Goal: Find specific page/section: Find specific page/section

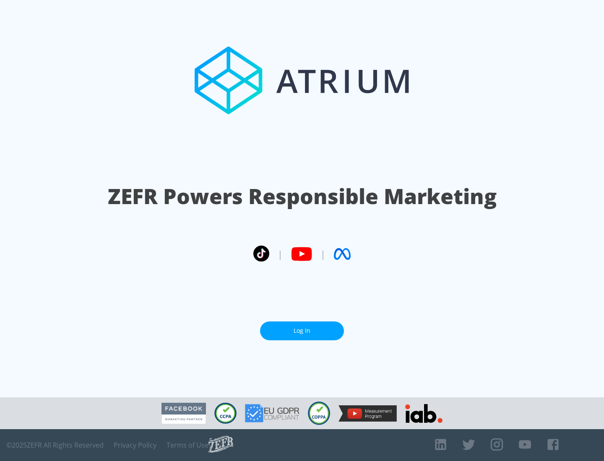
click at [302, 327] on link "Log In" at bounding box center [302, 331] width 84 height 19
